Goal: Information Seeking & Learning: Learn about a topic

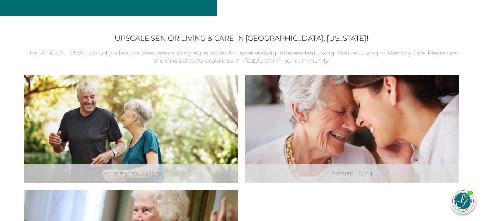
scroll to position [215, 0]
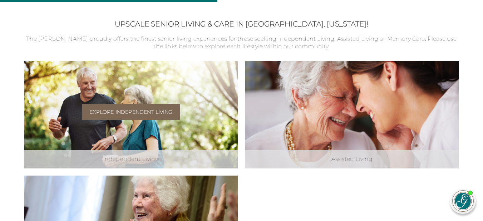
click at [135, 108] on link "Explore Independent Living" at bounding box center [130, 112] width 97 height 16
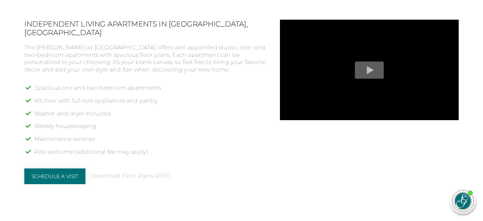
scroll to position [558, 0]
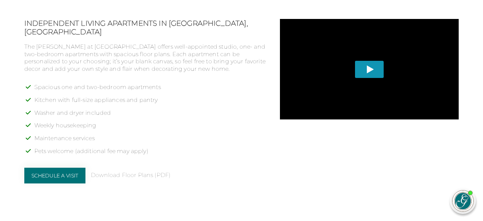
click at [372, 71] on span "Play" at bounding box center [369, 68] width 29 height 17
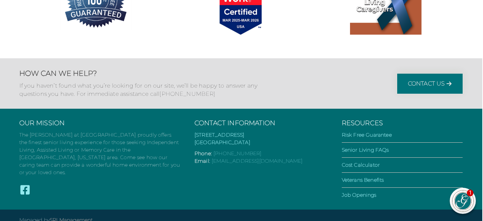
scroll to position [1430, 1]
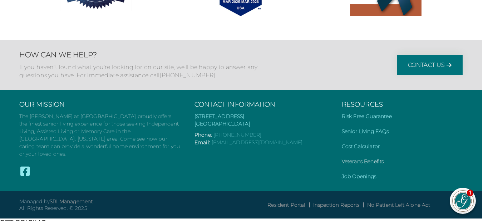
click at [376, 164] on link "Veterans Benefits" at bounding box center [363, 161] width 42 height 6
